Goal: Find specific page/section: Find specific page/section

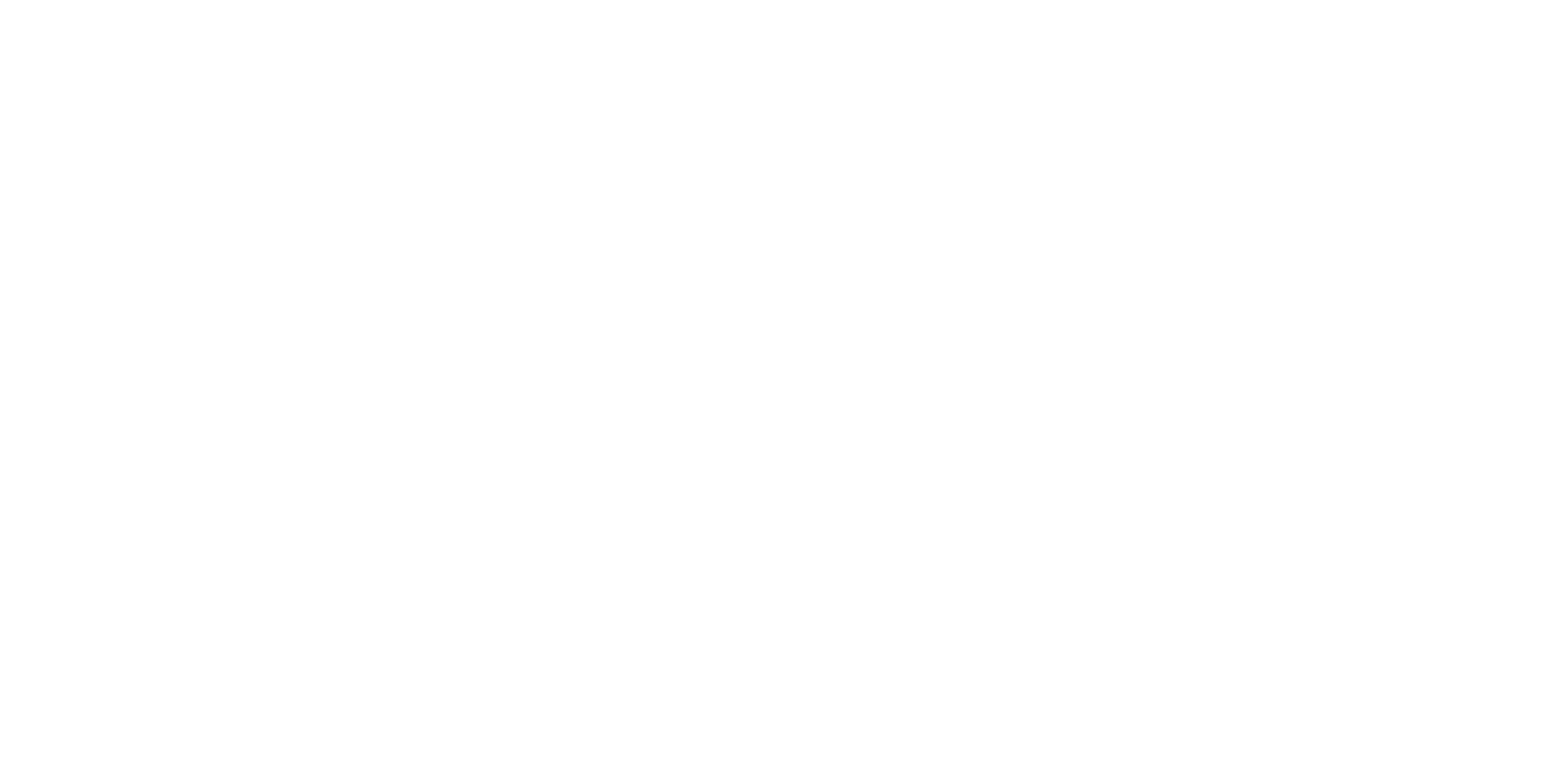
select select "Song"
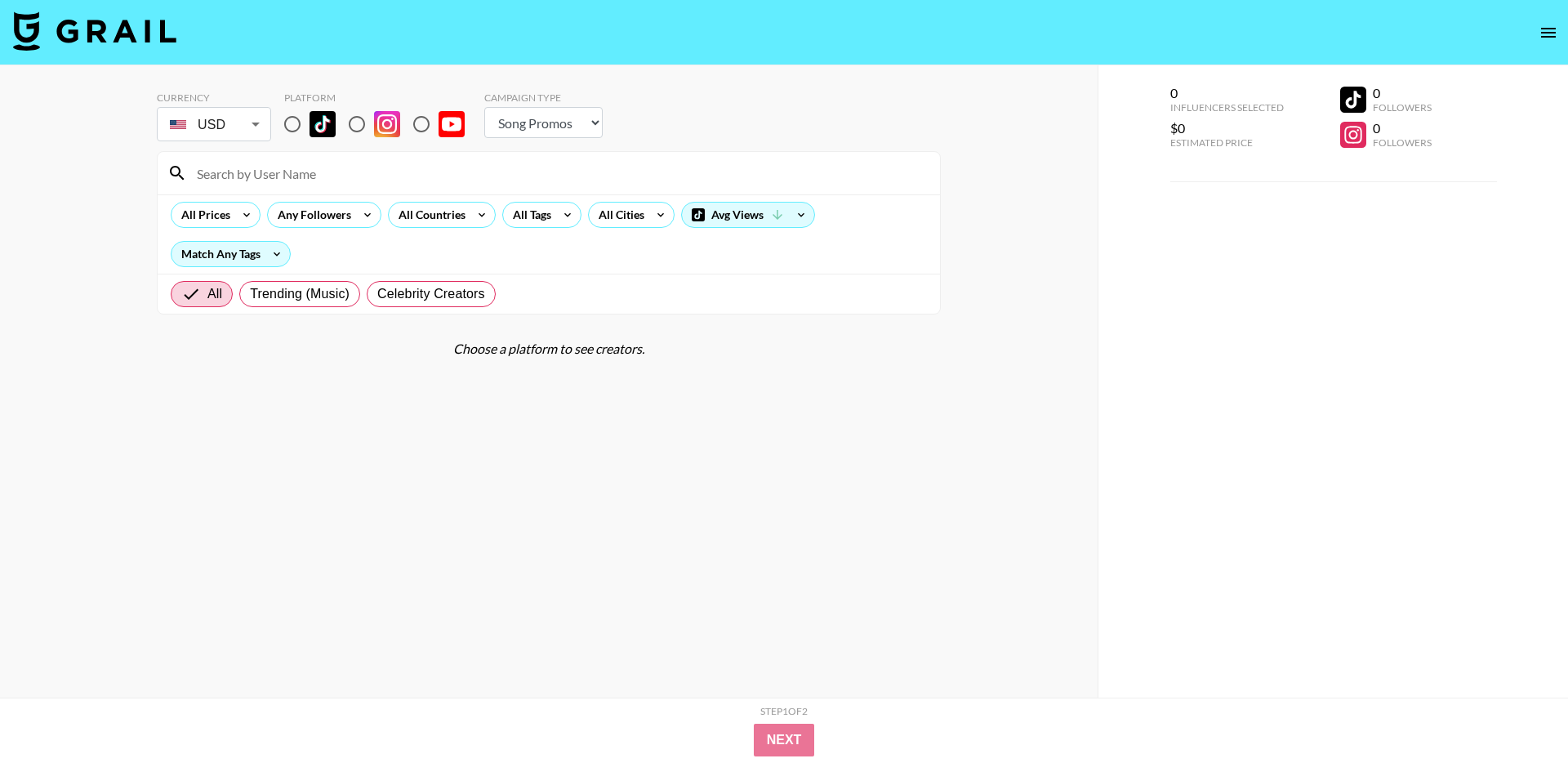
click at [265, 164] on input at bounding box center [559, 173] width 744 height 26
click at [289, 125] on input "radio" at bounding box center [292, 124] width 34 height 34
radio input "true"
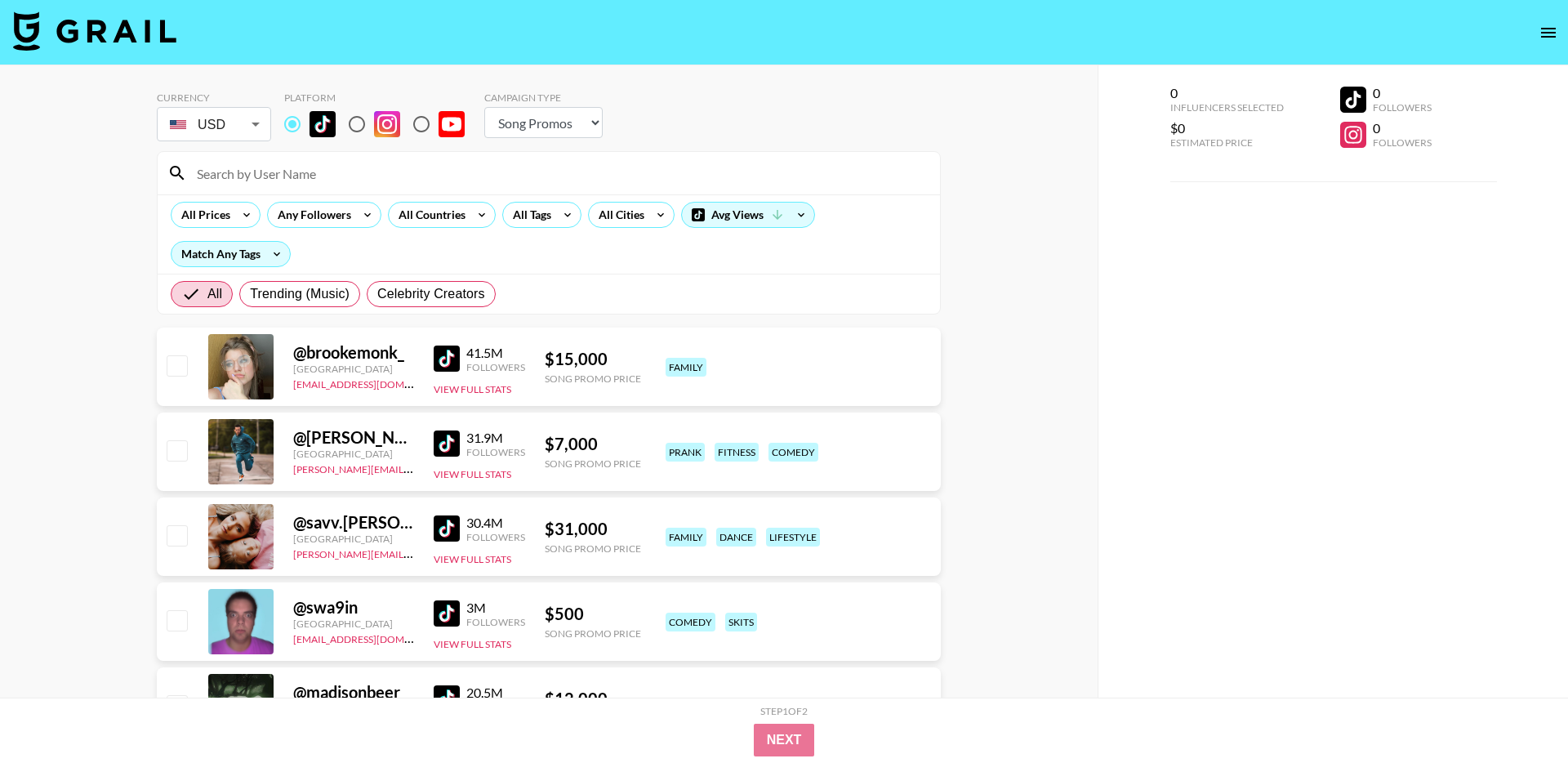
click at [264, 178] on input at bounding box center [559, 173] width 744 height 26
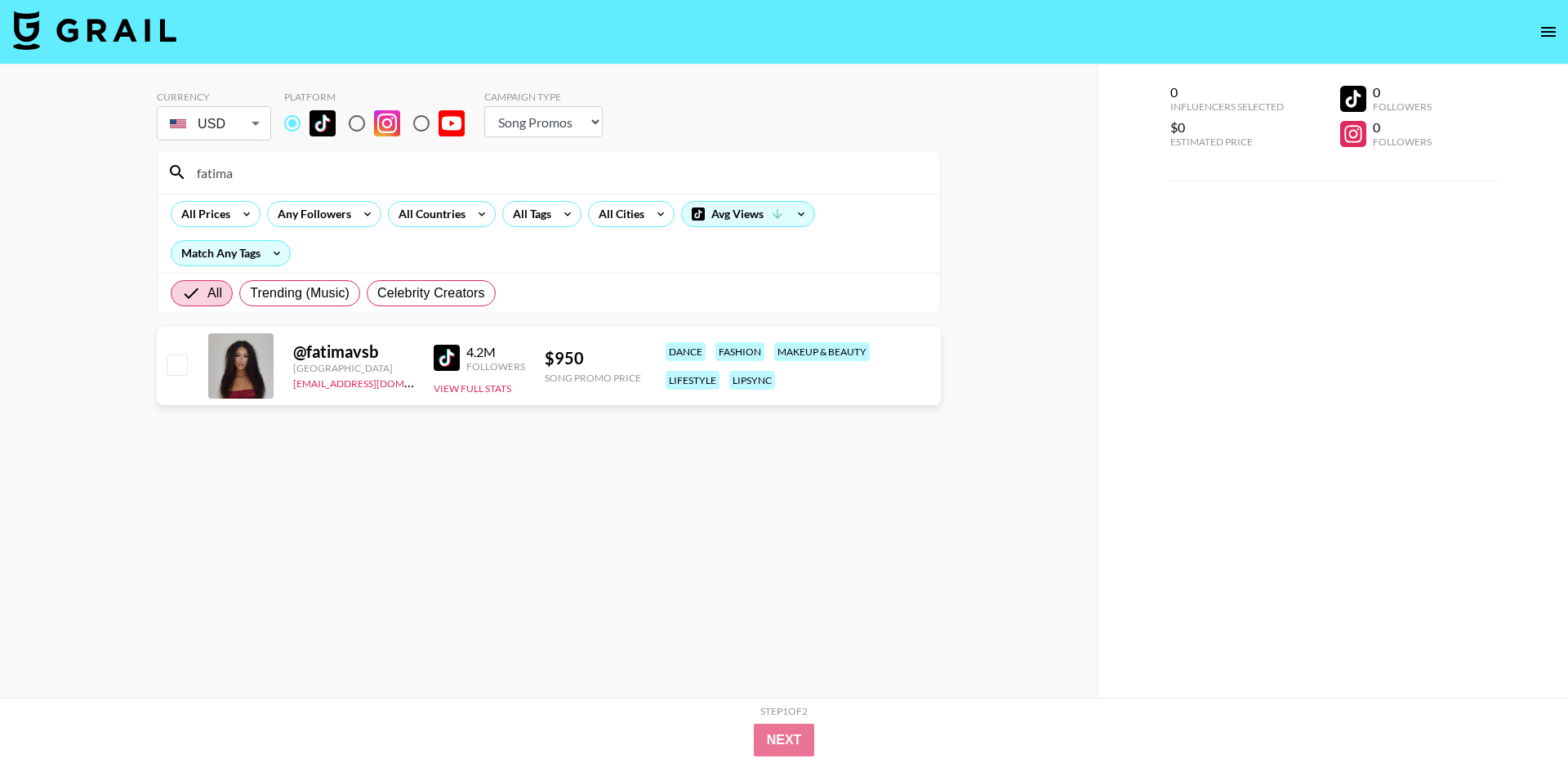
scroll to position [6, 0]
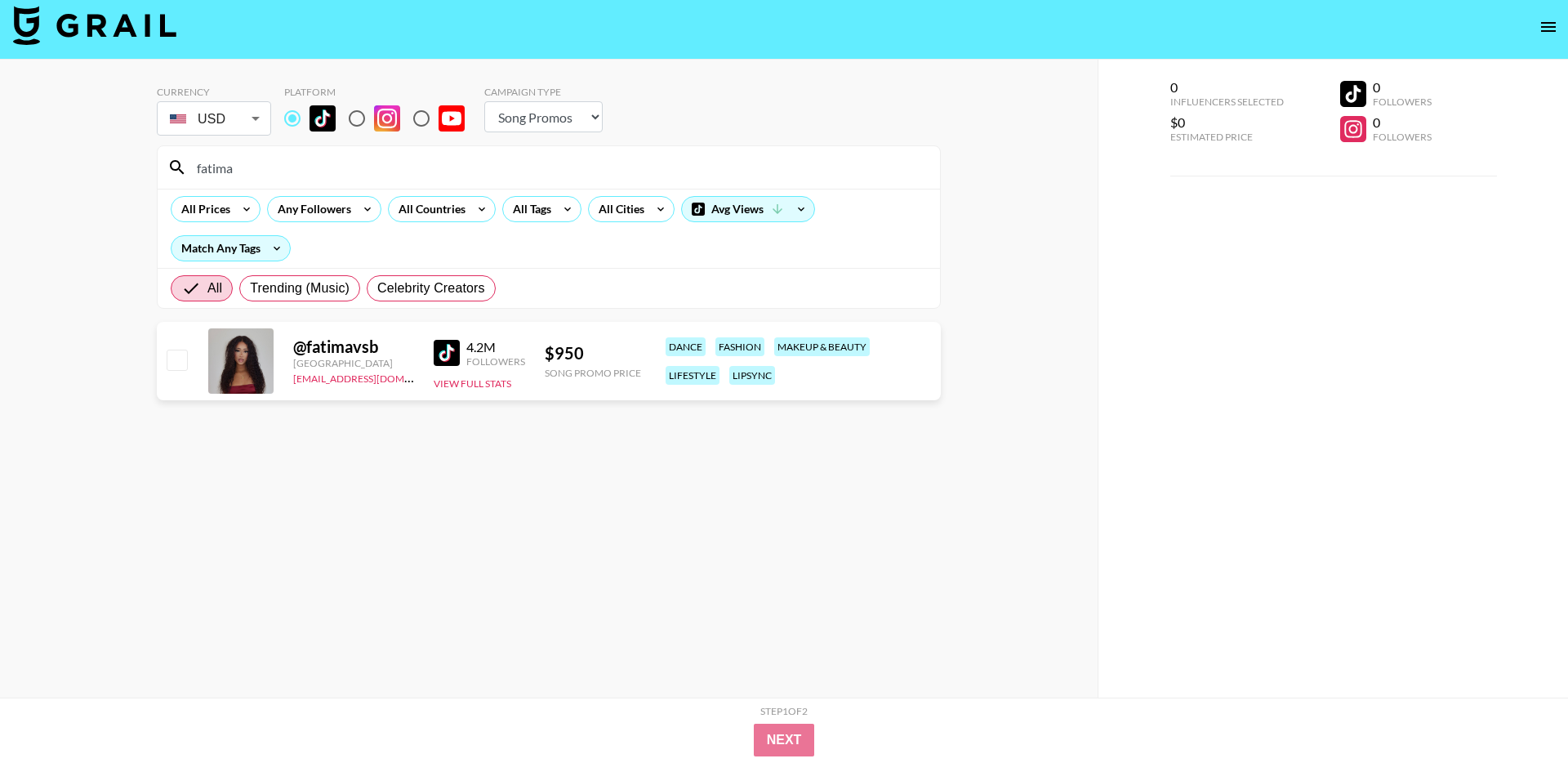
click at [246, 166] on input "fatima" at bounding box center [559, 167] width 744 height 26
click at [245, 160] on input "fatima" at bounding box center [559, 167] width 744 height 26
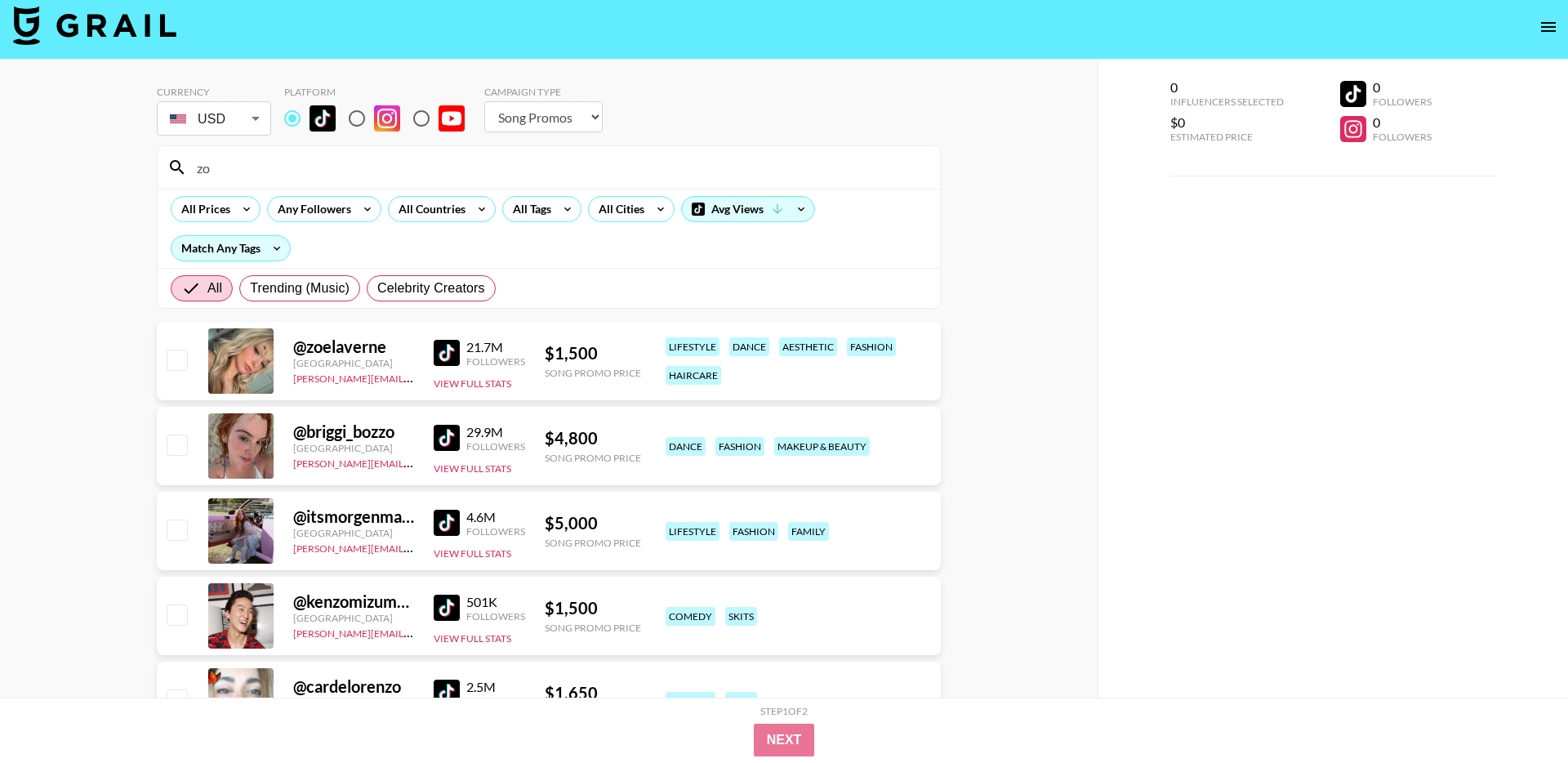
type input "z"
